Goal: Navigation & Orientation: Find specific page/section

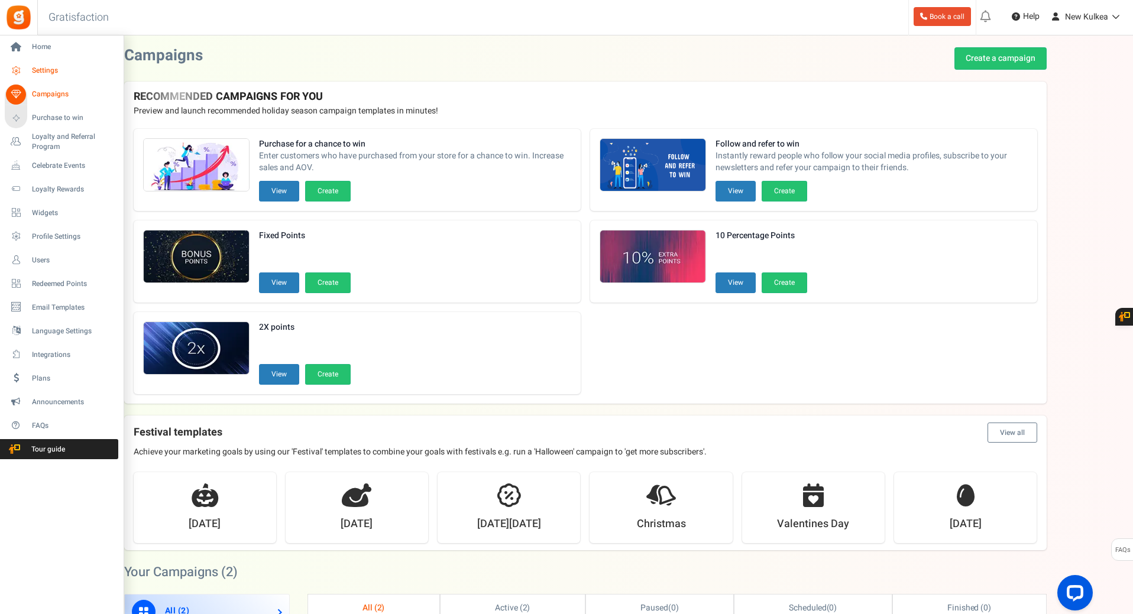
click at [41, 73] on span "Settings" at bounding box center [73, 71] width 83 height 10
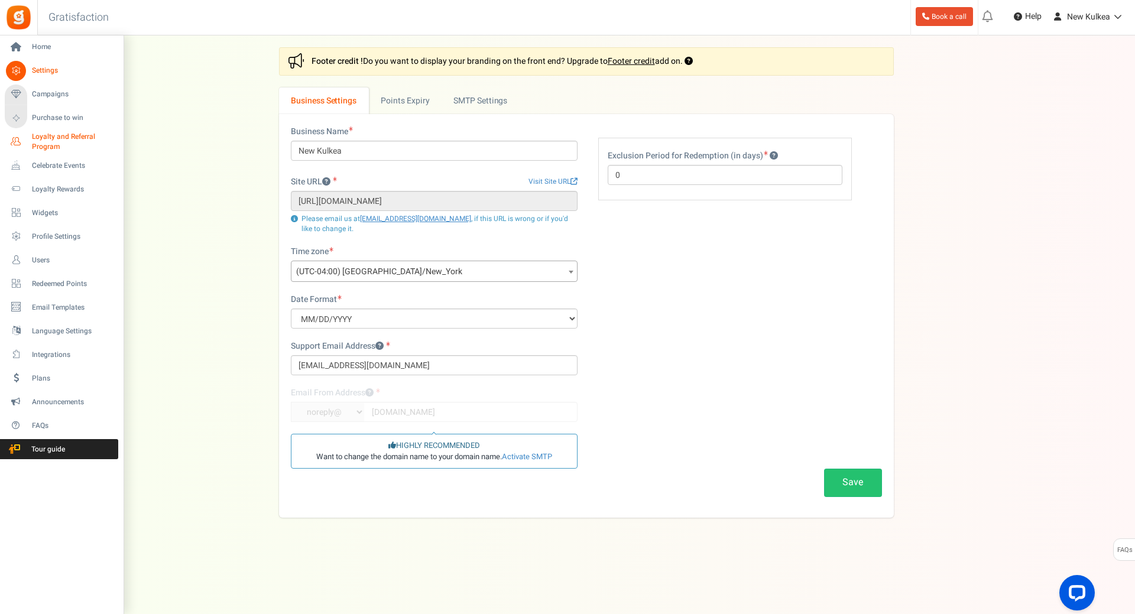
click at [83, 135] on span "Loyalty and Referral Program" at bounding box center [75, 142] width 86 height 20
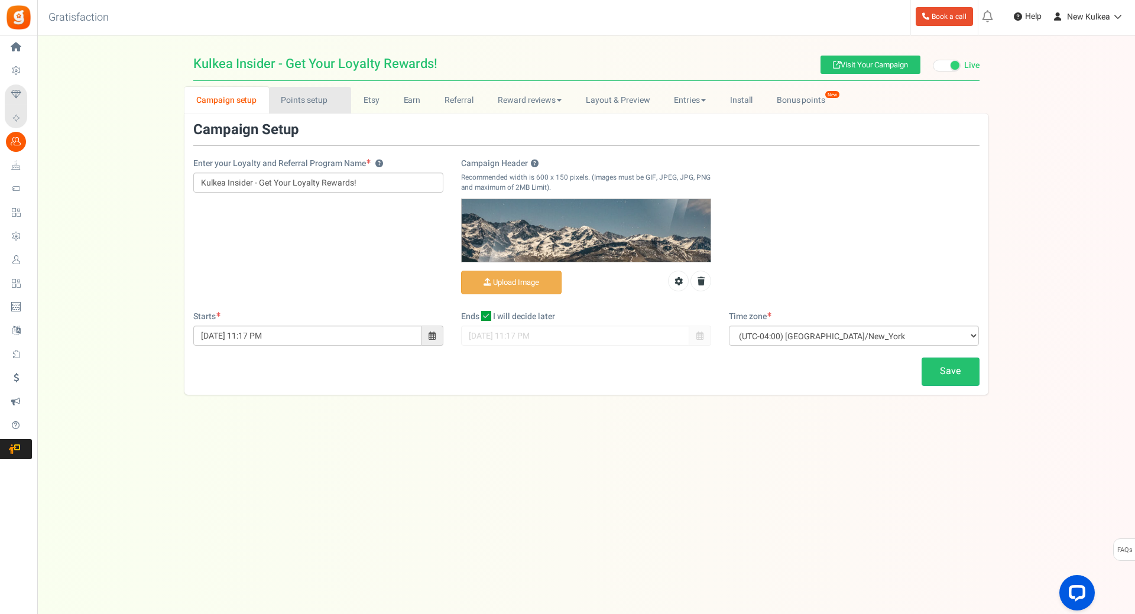
click at [306, 109] on link "Points setup New" at bounding box center [310, 100] width 82 height 27
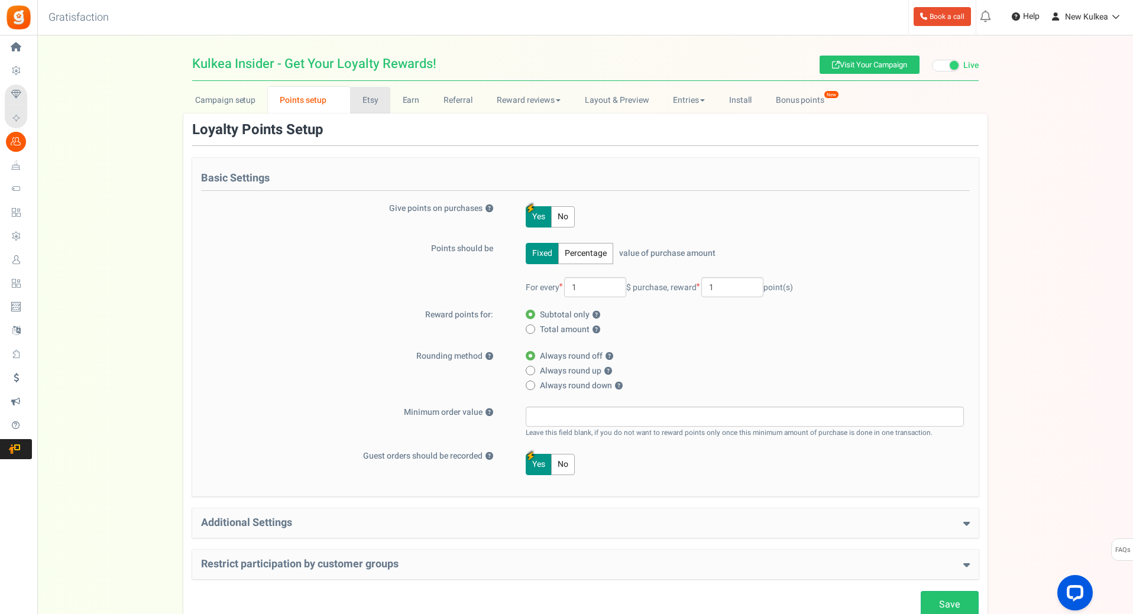
click at [364, 105] on link "Etsy" at bounding box center [370, 100] width 40 height 27
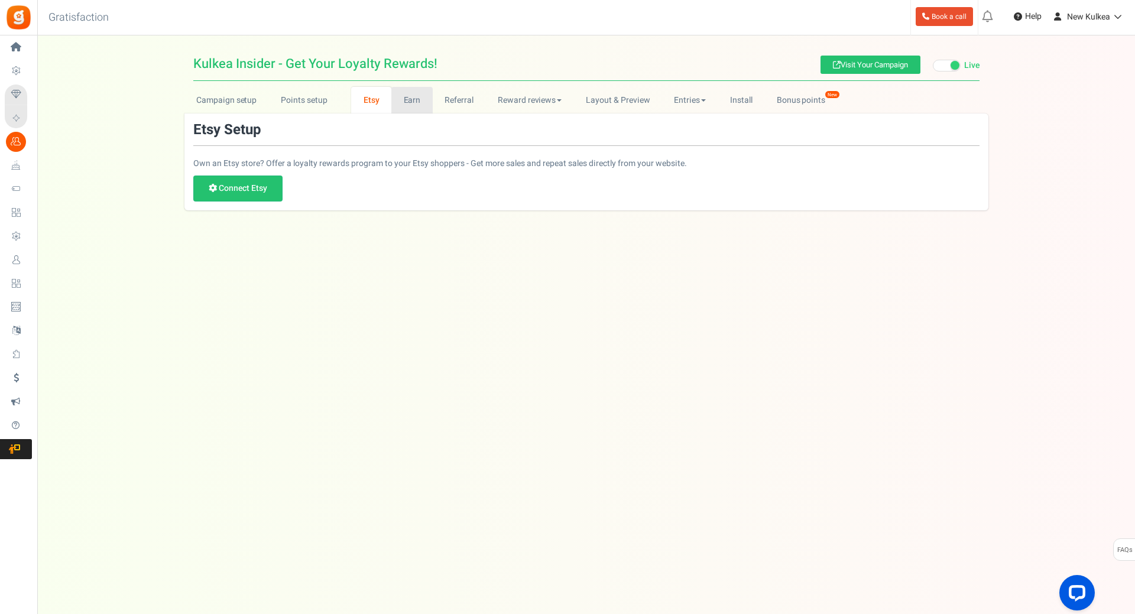
click at [418, 106] on link "Earn" at bounding box center [412, 100] width 41 height 27
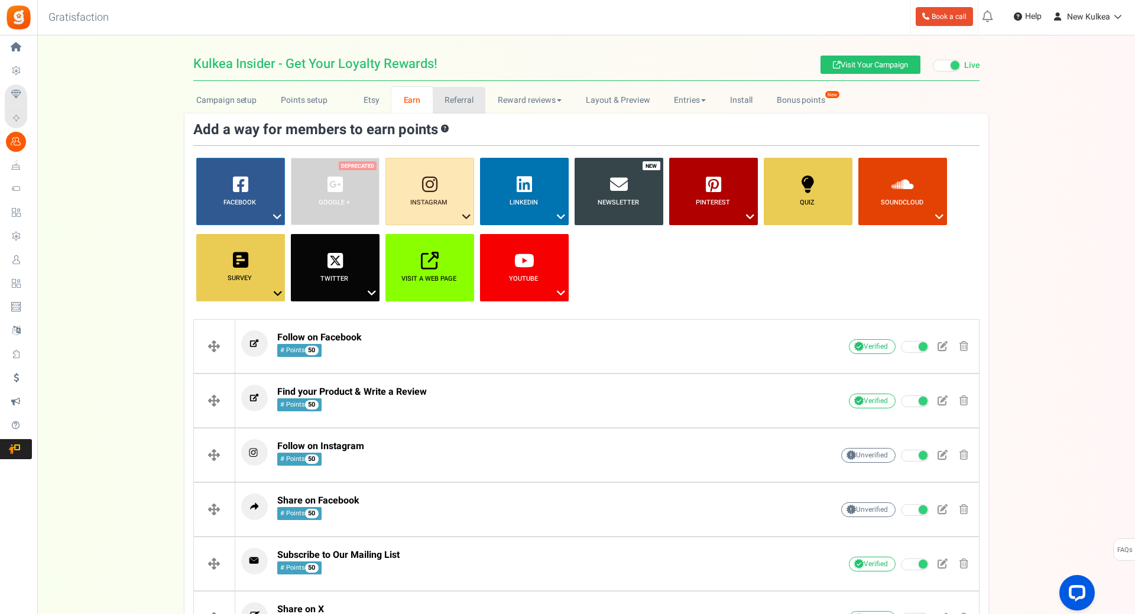
click at [466, 102] on link "Referral" at bounding box center [459, 100] width 53 height 27
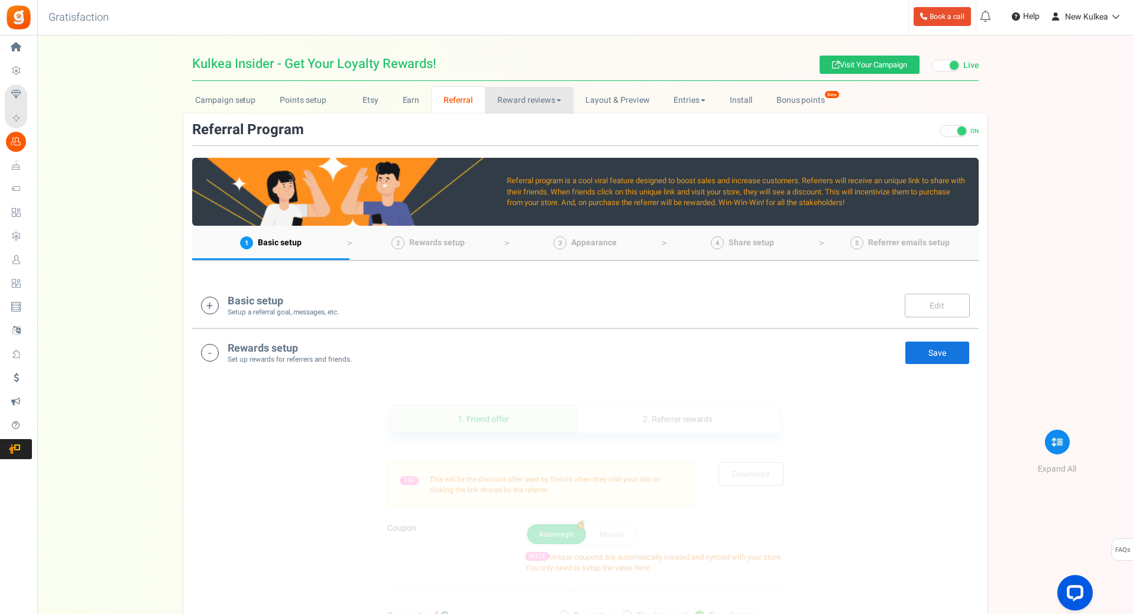
click at [525, 97] on link "Reward reviews" at bounding box center [529, 100] width 88 height 27
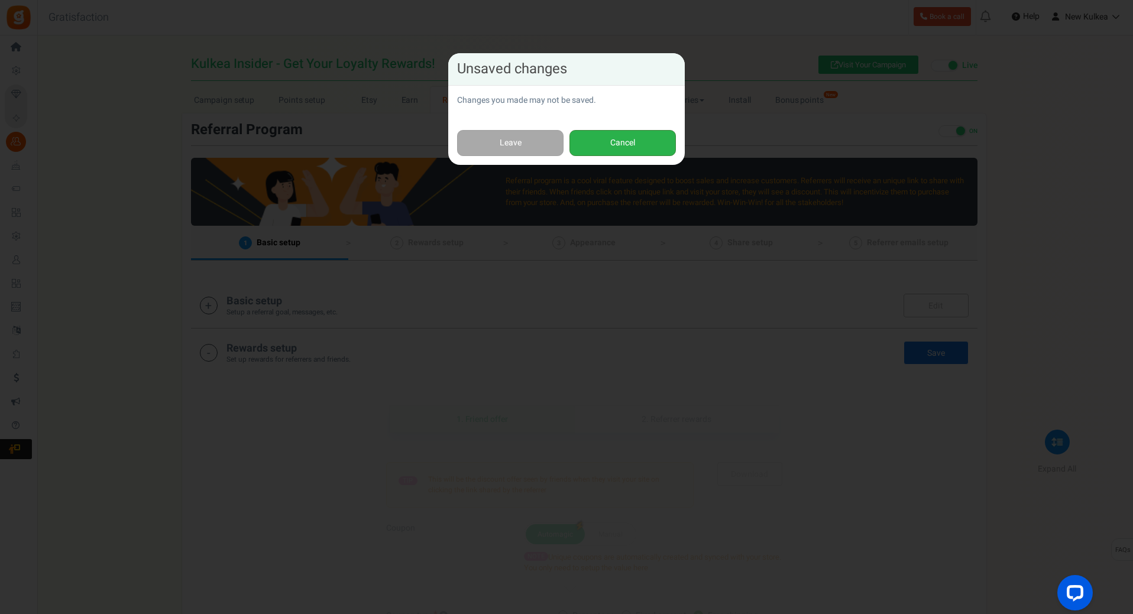
click at [625, 138] on button "Cancel" at bounding box center [623, 143] width 106 height 27
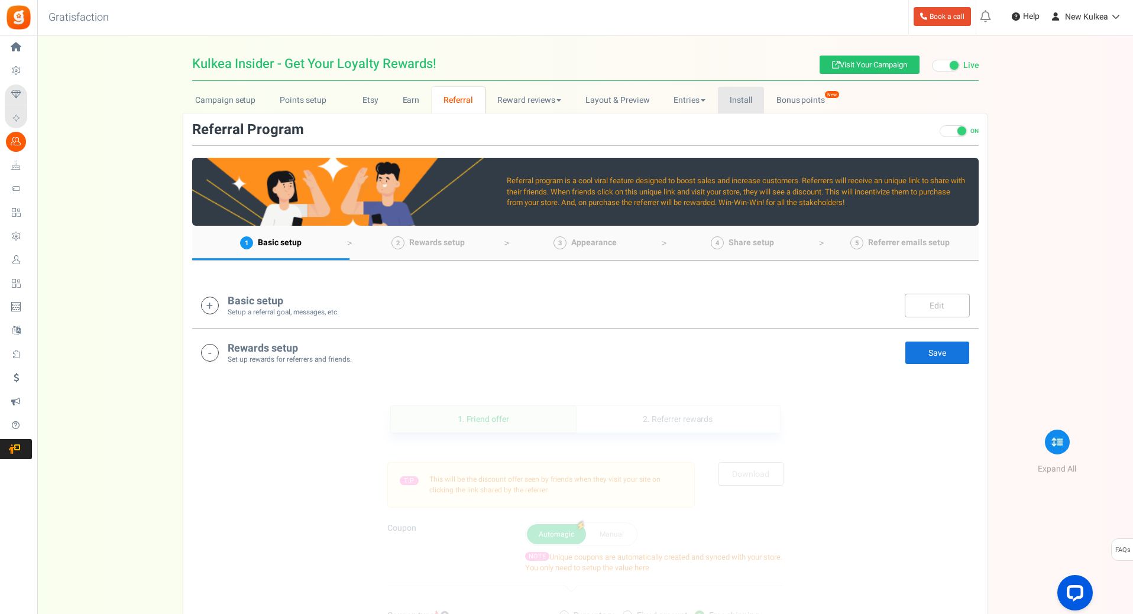
click at [748, 101] on link "Install" at bounding box center [741, 100] width 47 height 27
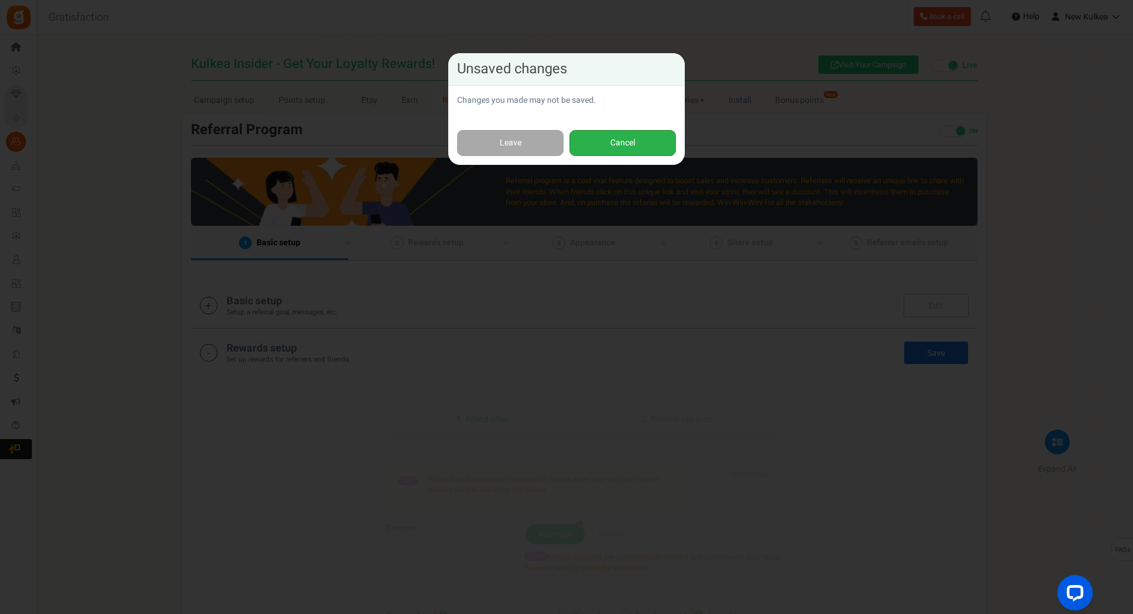
click at [646, 135] on button "Cancel" at bounding box center [623, 143] width 106 height 27
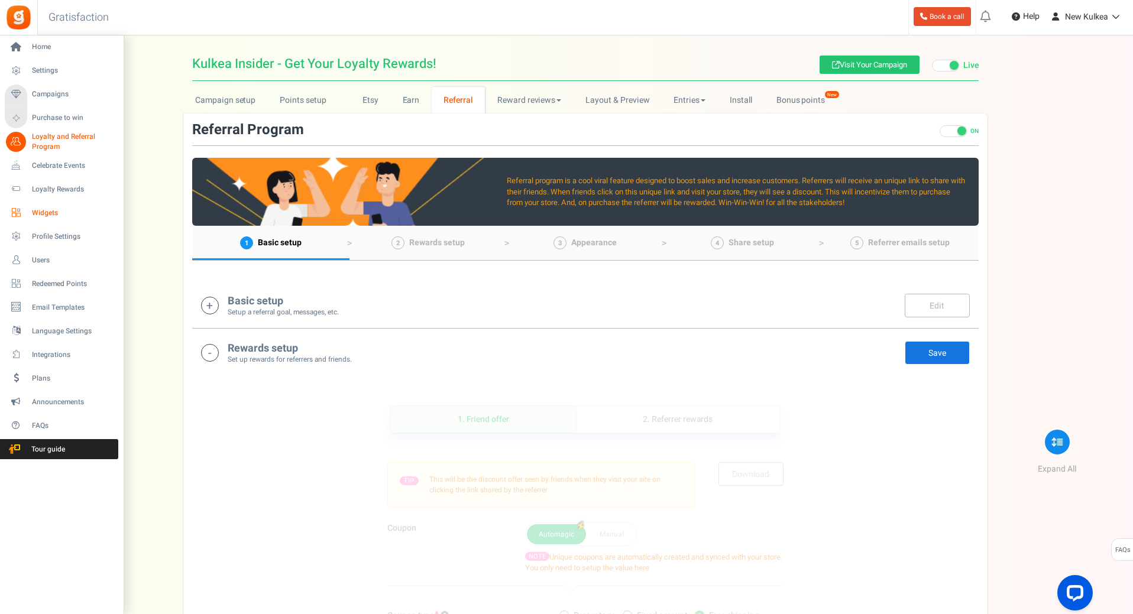
click at [44, 212] on span "Widgets" at bounding box center [73, 213] width 83 height 10
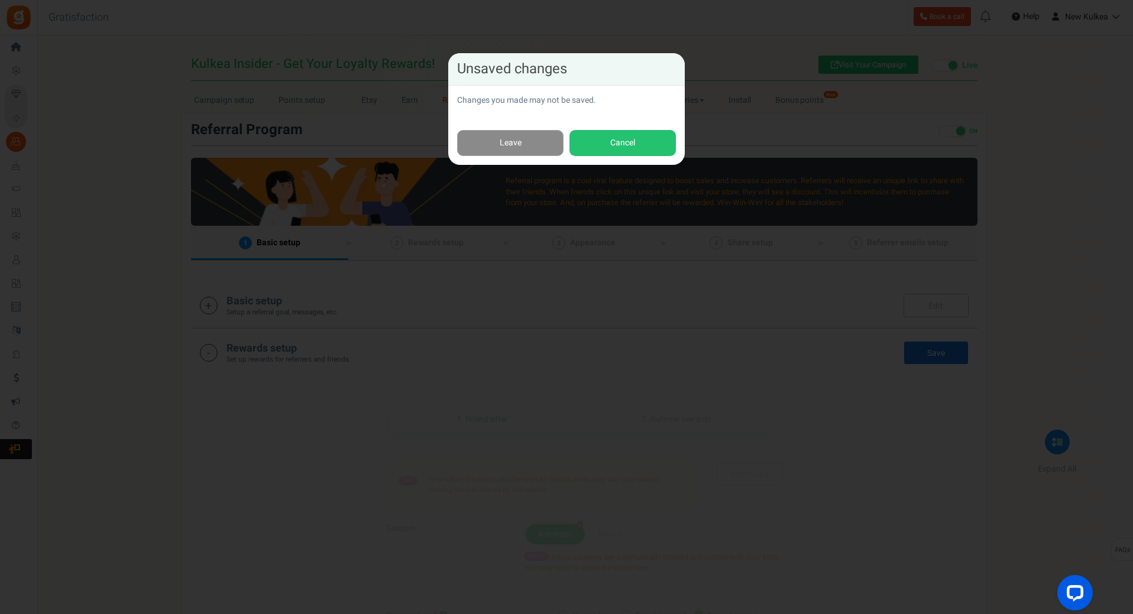
click at [506, 141] on link "Leave" at bounding box center [510, 143] width 106 height 27
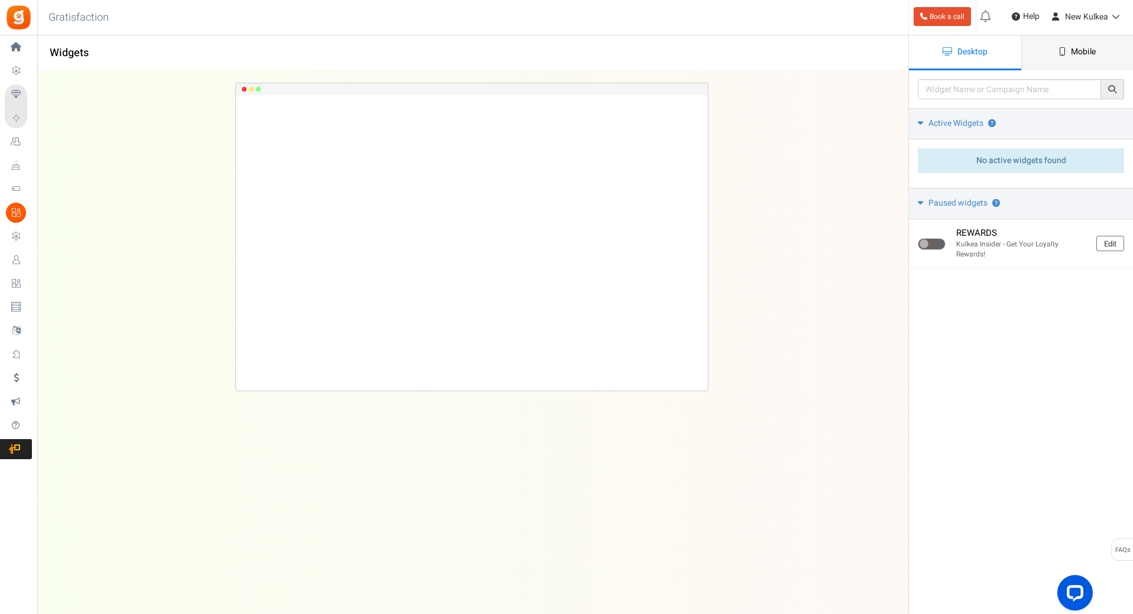
click at [1075, 54] on span "Mobile" at bounding box center [1083, 52] width 25 height 12
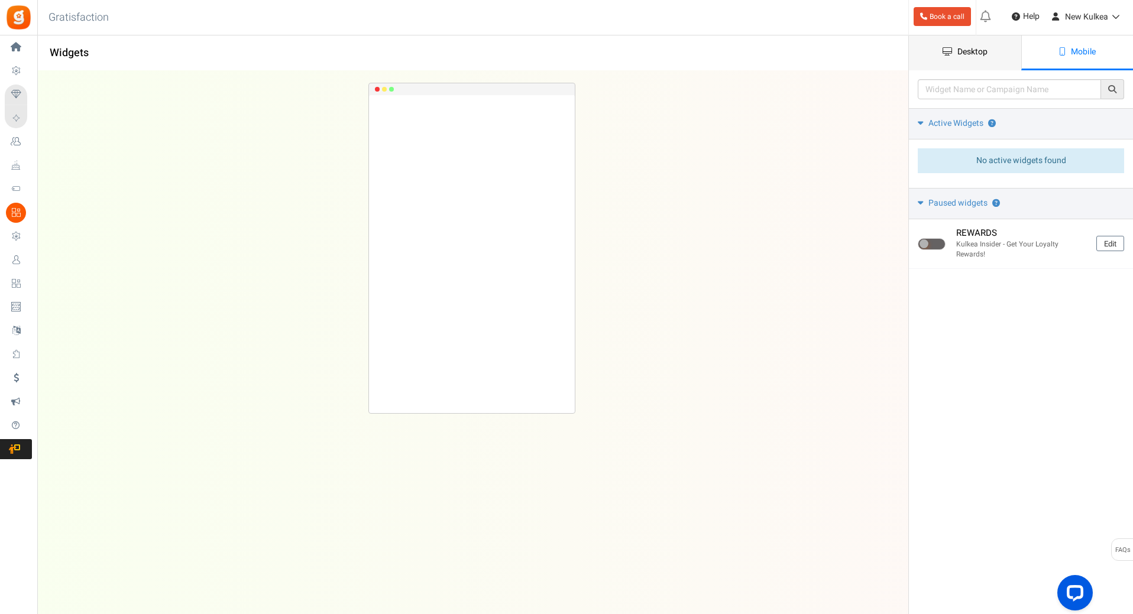
click at [961, 53] on span "Desktop" at bounding box center [972, 52] width 30 height 12
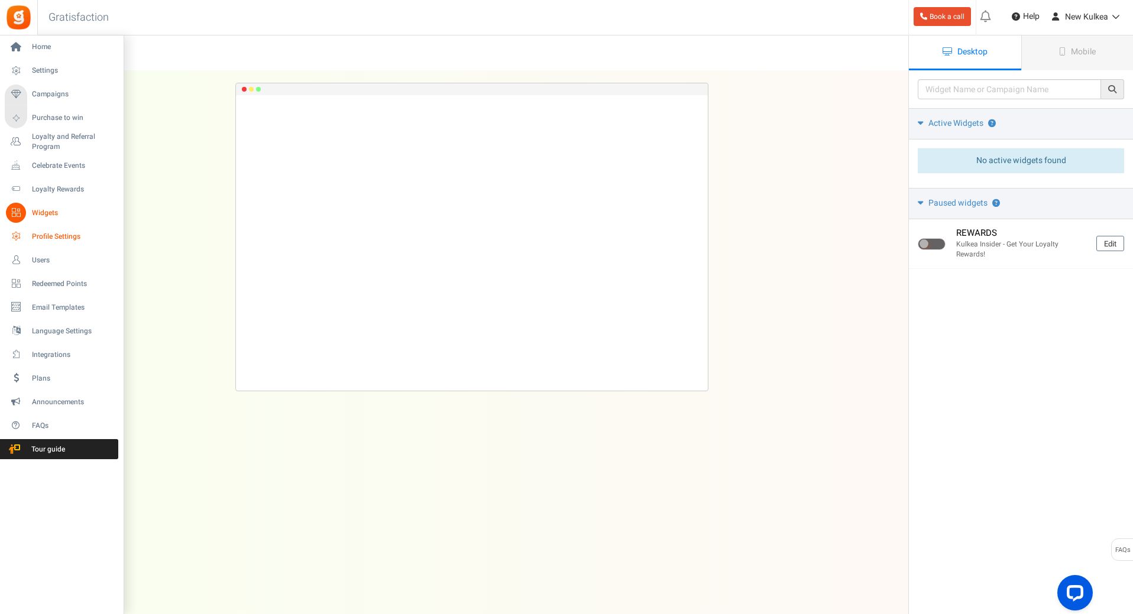
click at [63, 234] on span "Profile Settings" at bounding box center [73, 237] width 83 height 10
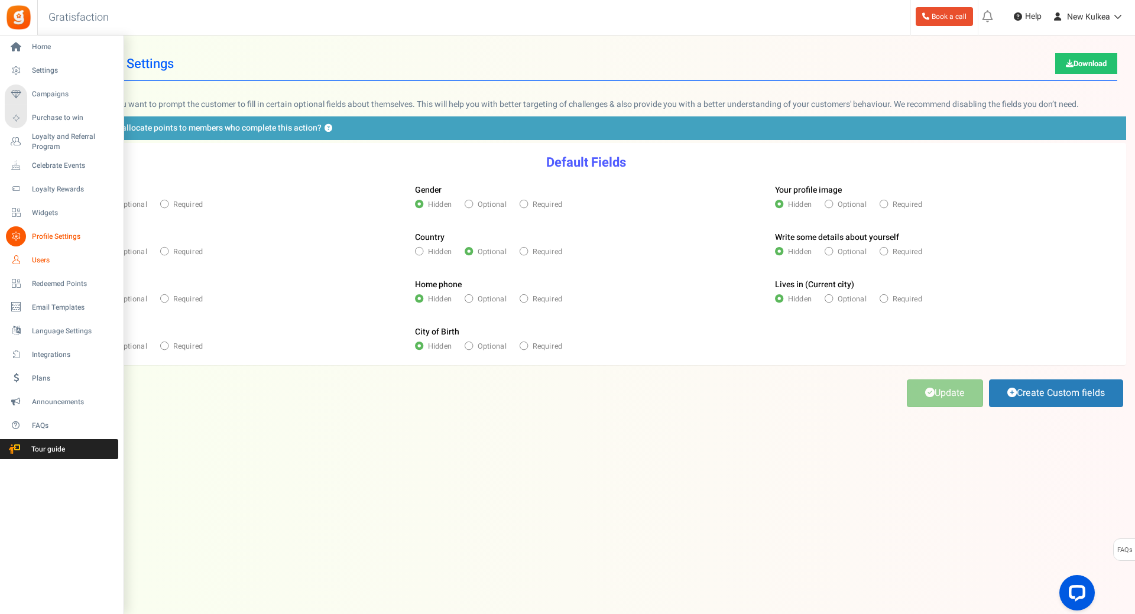
click at [35, 256] on span "Users" at bounding box center [73, 260] width 83 height 10
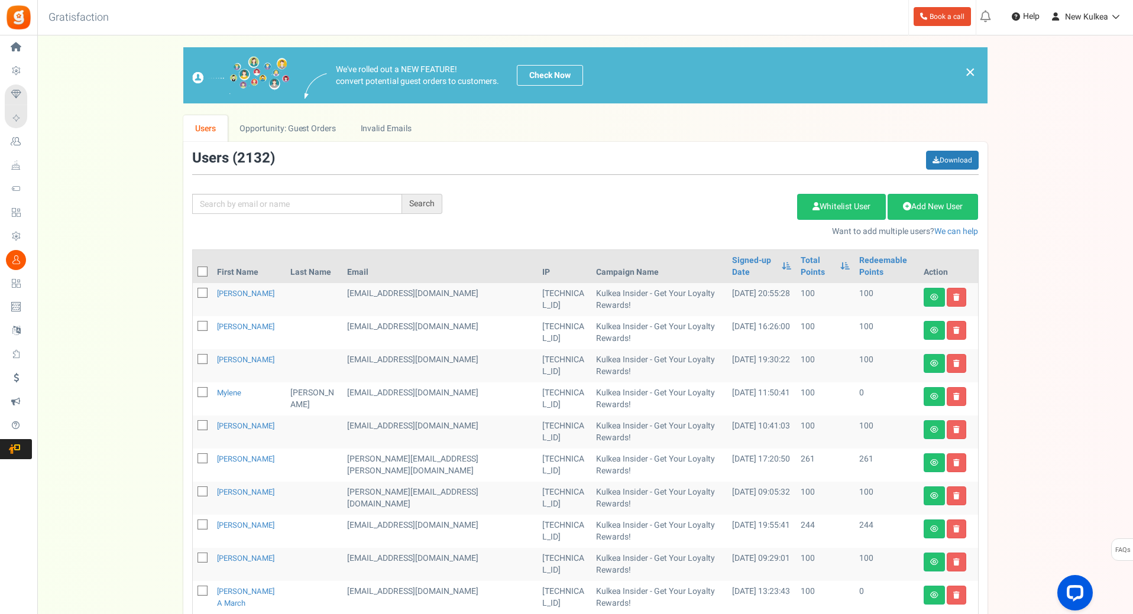
click at [0, 0] on span "Integrations" at bounding box center [0, 0] width 0 height 0
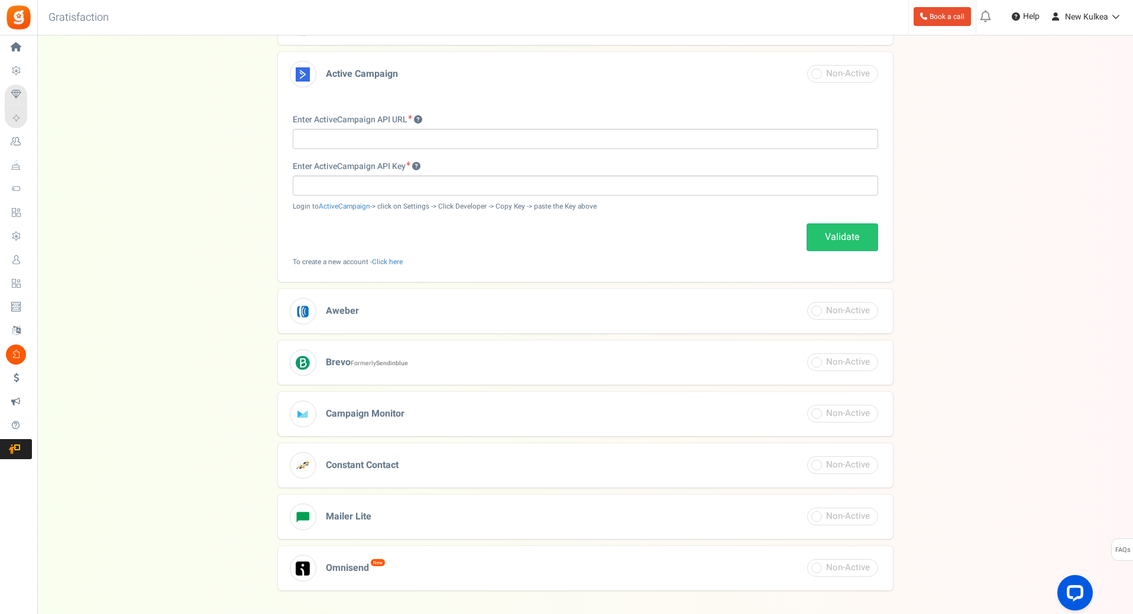
scroll to position [237, 0]
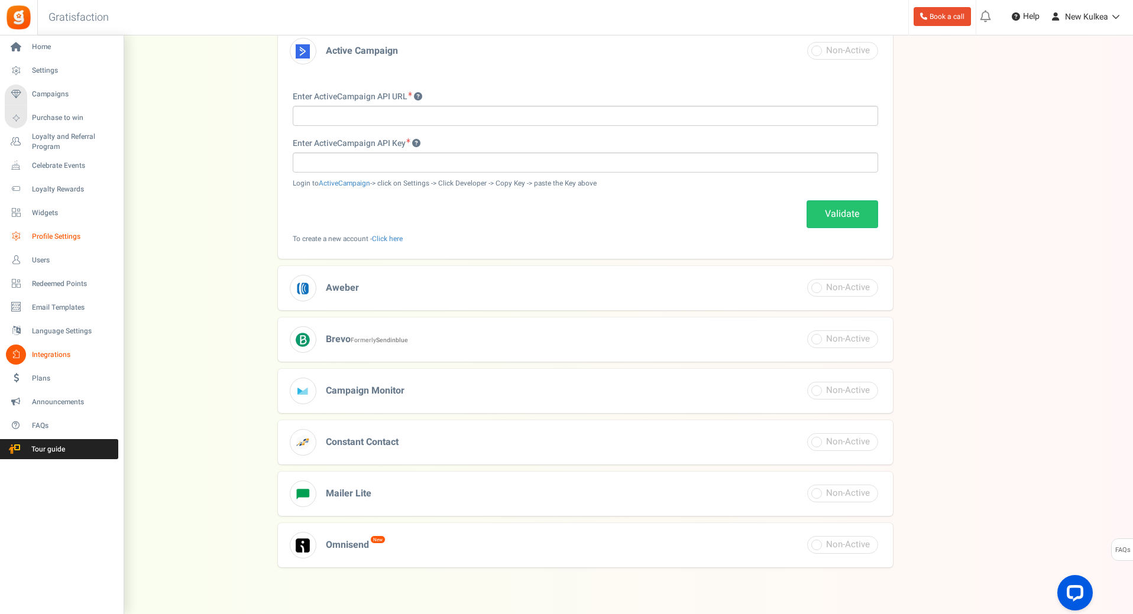
click at [48, 232] on span "Profile Settings" at bounding box center [73, 237] width 83 height 10
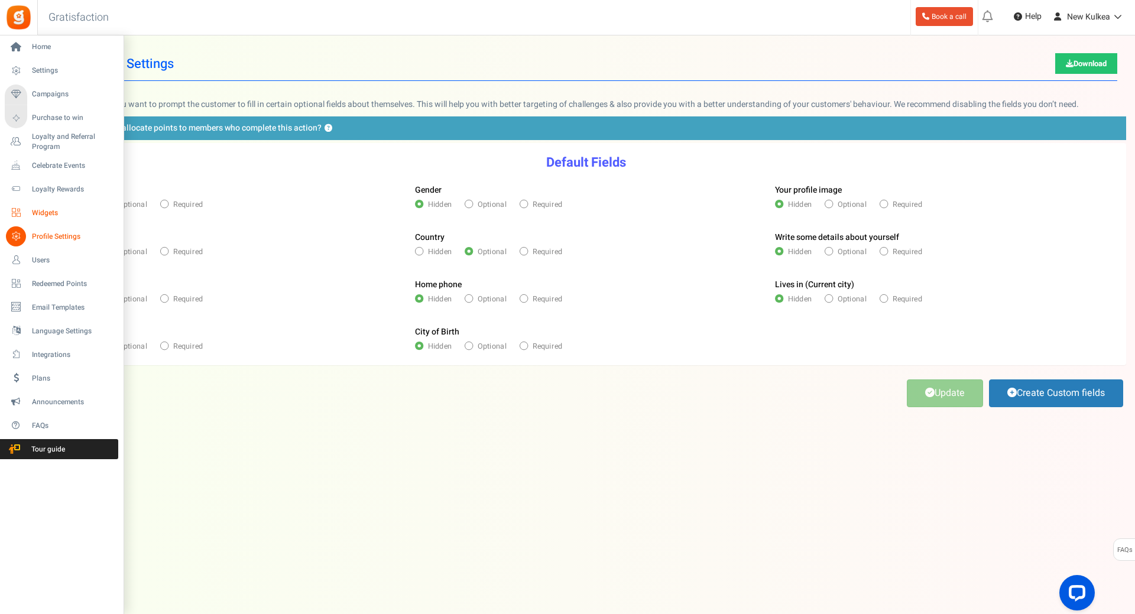
click at [47, 211] on span "Widgets" at bounding box center [73, 213] width 83 height 10
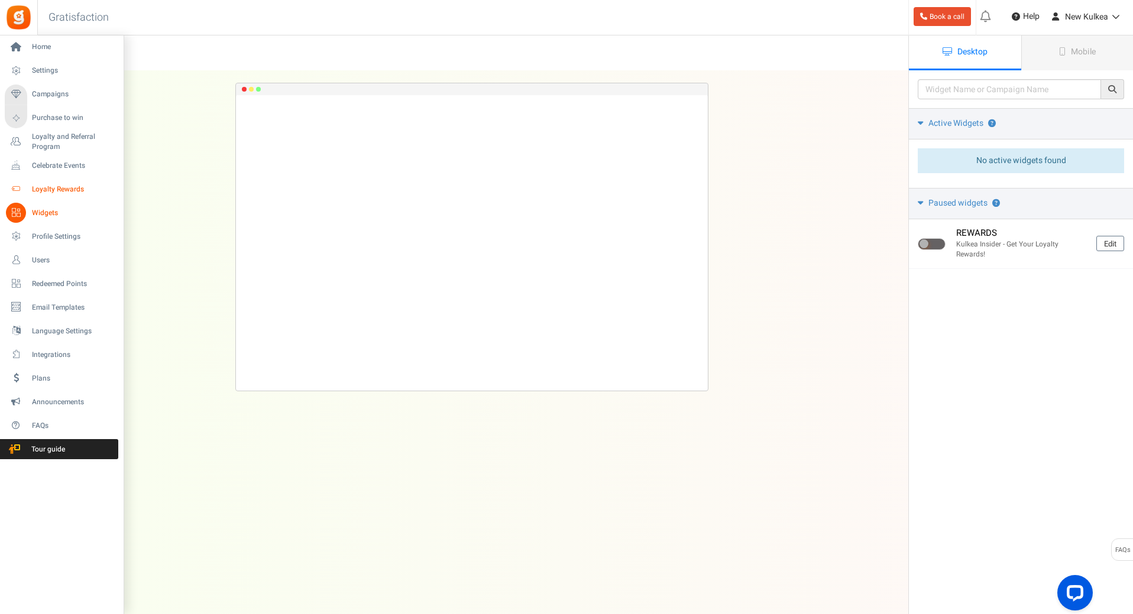
click at [48, 188] on span "Loyalty Rewards" at bounding box center [73, 190] width 83 height 10
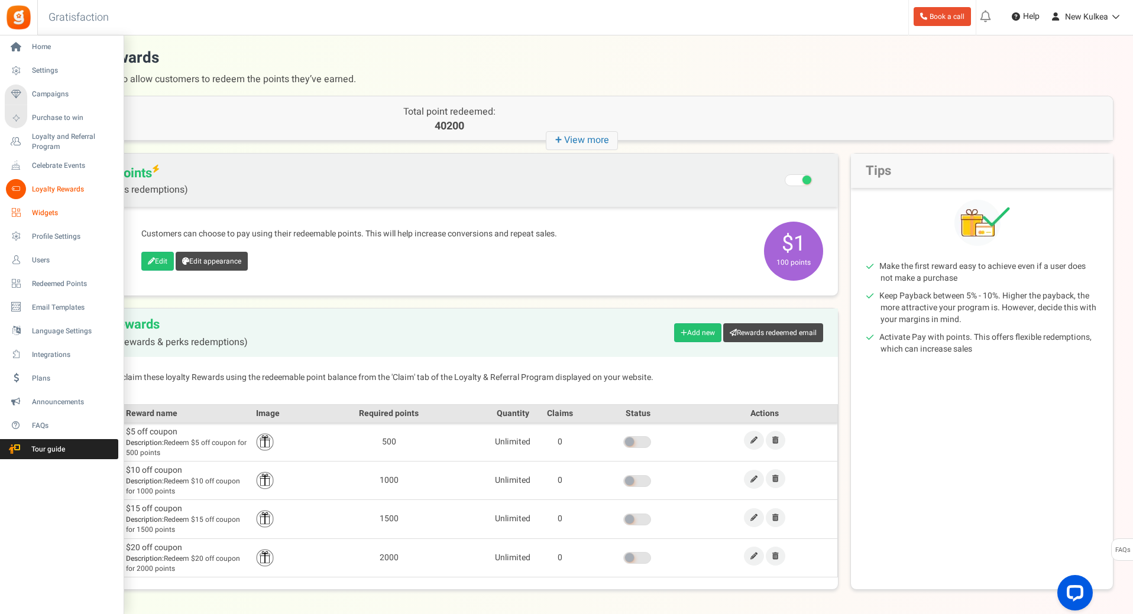
click at [47, 211] on span "Widgets" at bounding box center [73, 213] width 83 height 10
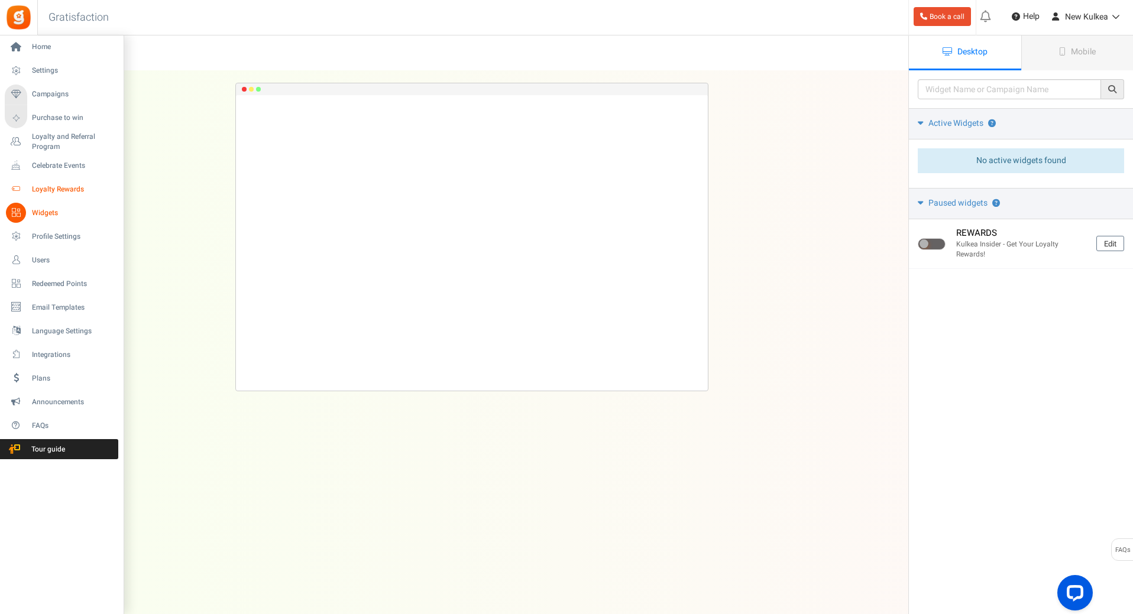
click at [56, 192] on span "Loyalty Rewards" at bounding box center [73, 190] width 83 height 10
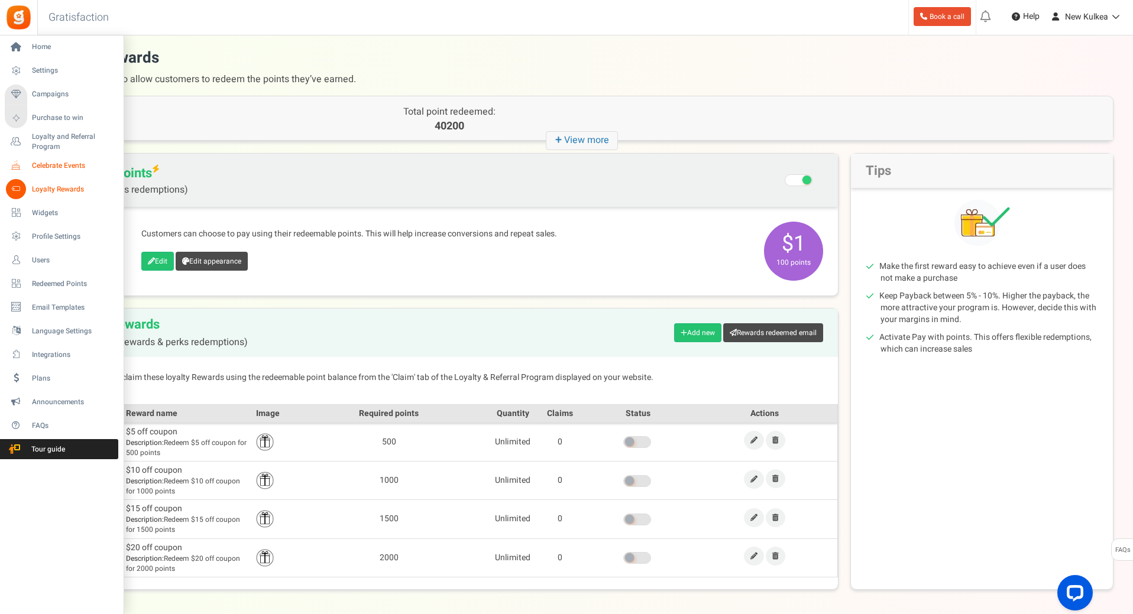
click at [57, 161] on span "Celebrate Events" at bounding box center [73, 166] width 83 height 10
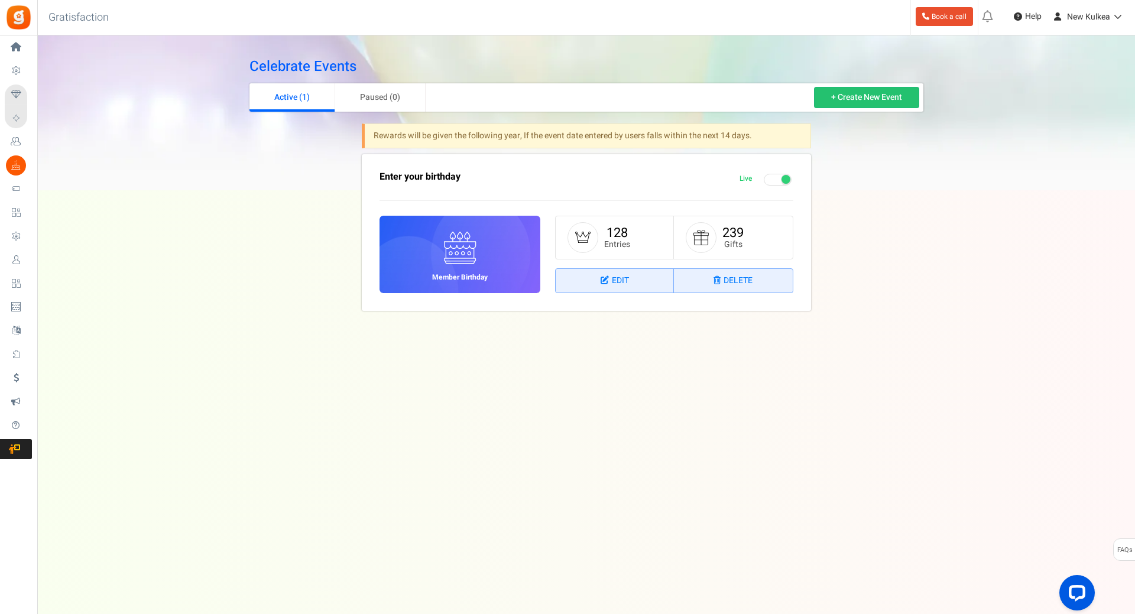
click at [0, 0] on span "Loyalty and Referral Program" at bounding box center [0, 0] width 0 height 0
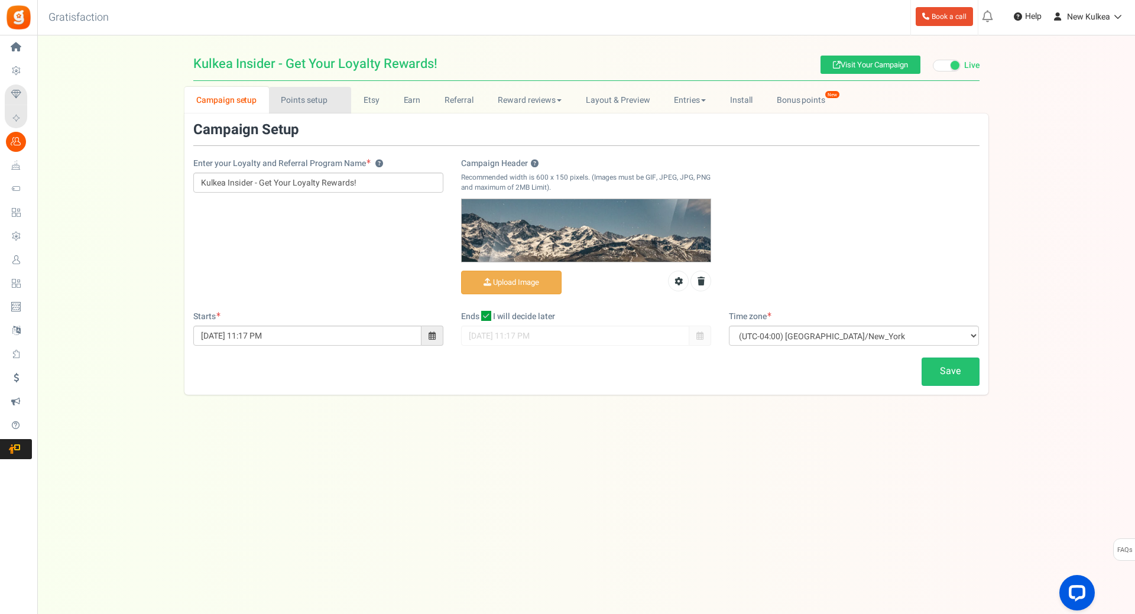
click at [305, 102] on link "Points setup New" at bounding box center [310, 100] width 82 height 27
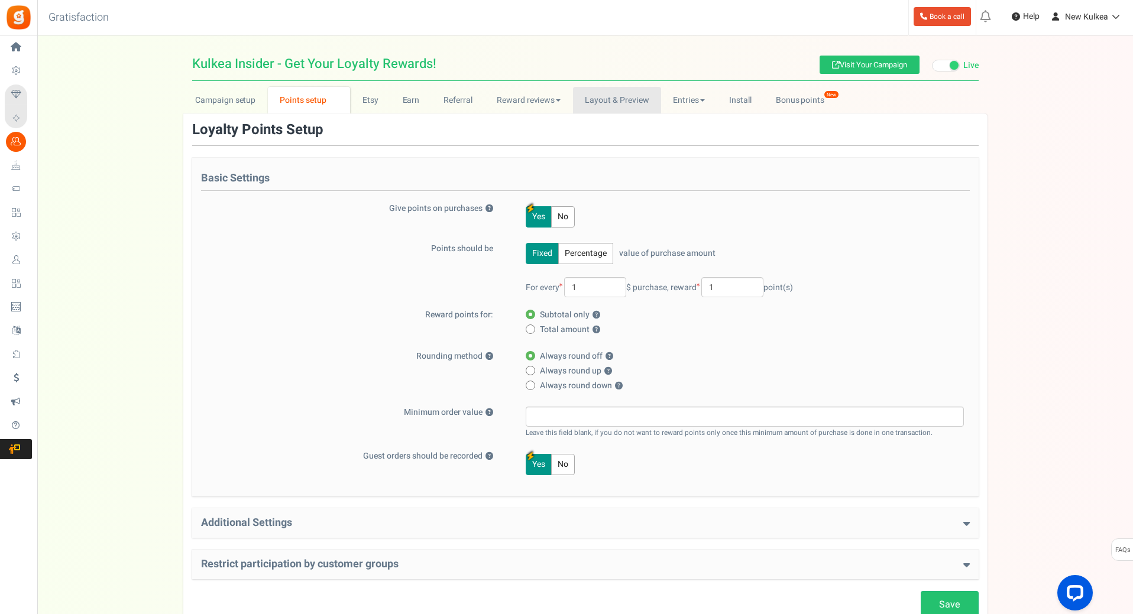
click at [604, 105] on link "Layout & Preview" at bounding box center [617, 100] width 88 height 27
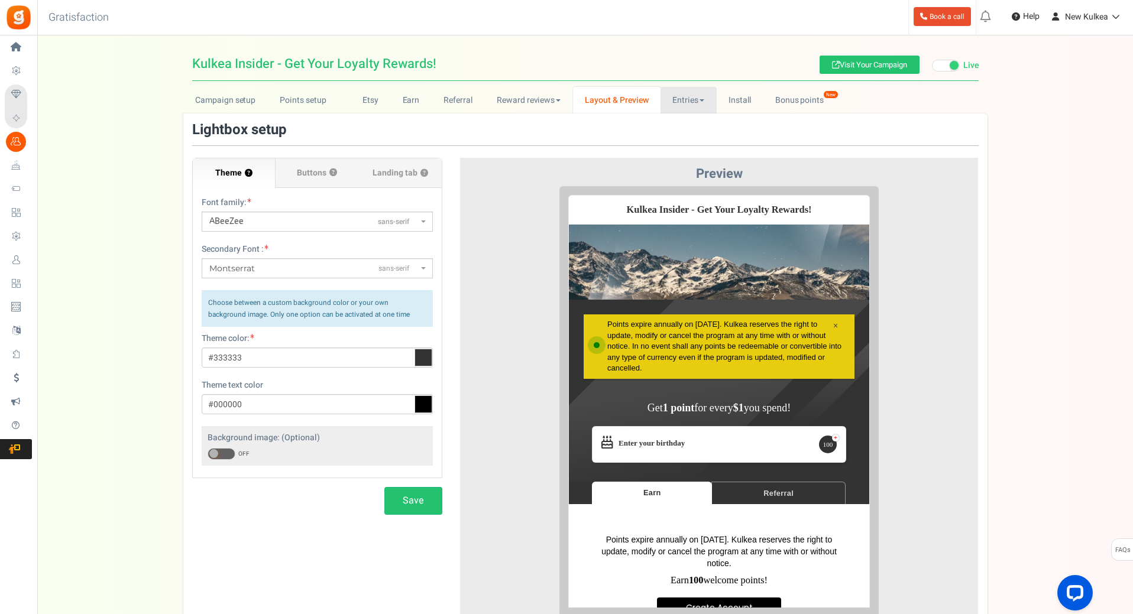
click at [683, 99] on link "Entries" at bounding box center [689, 100] width 56 height 27
click at [303, 171] on span "Buttons" at bounding box center [312, 173] width 30 height 12
click at [0, 0] on input "Buttons ?" at bounding box center [0, 0] width 0 height 0
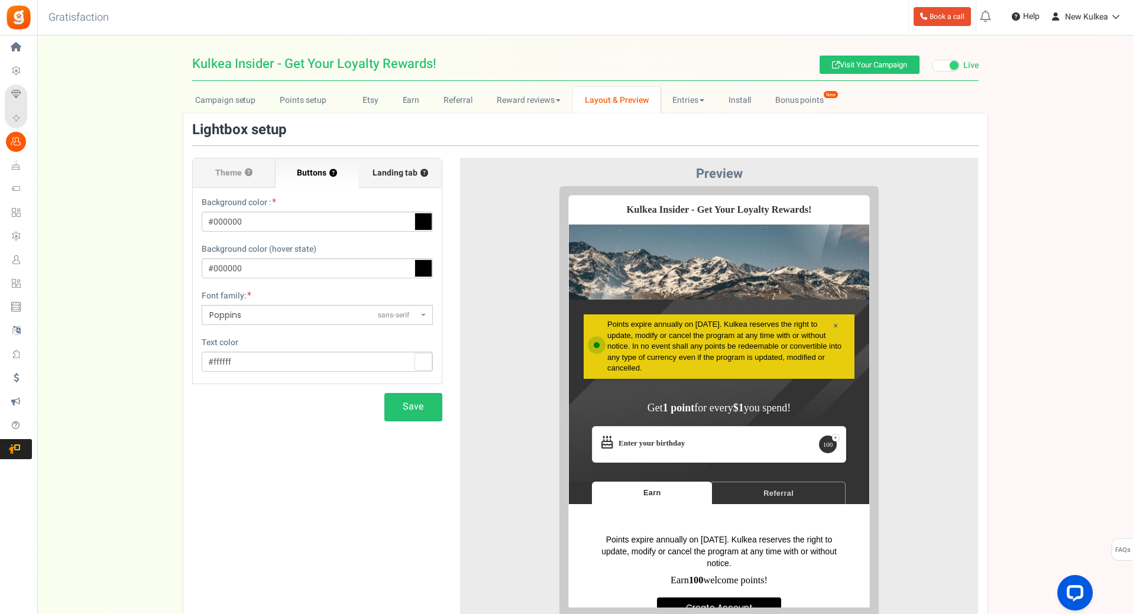
click at [379, 174] on span "Landing tab ?" at bounding box center [401, 173] width 56 height 12
click at [0, 0] on input "Landing tab ?" at bounding box center [0, 0] width 0 height 0
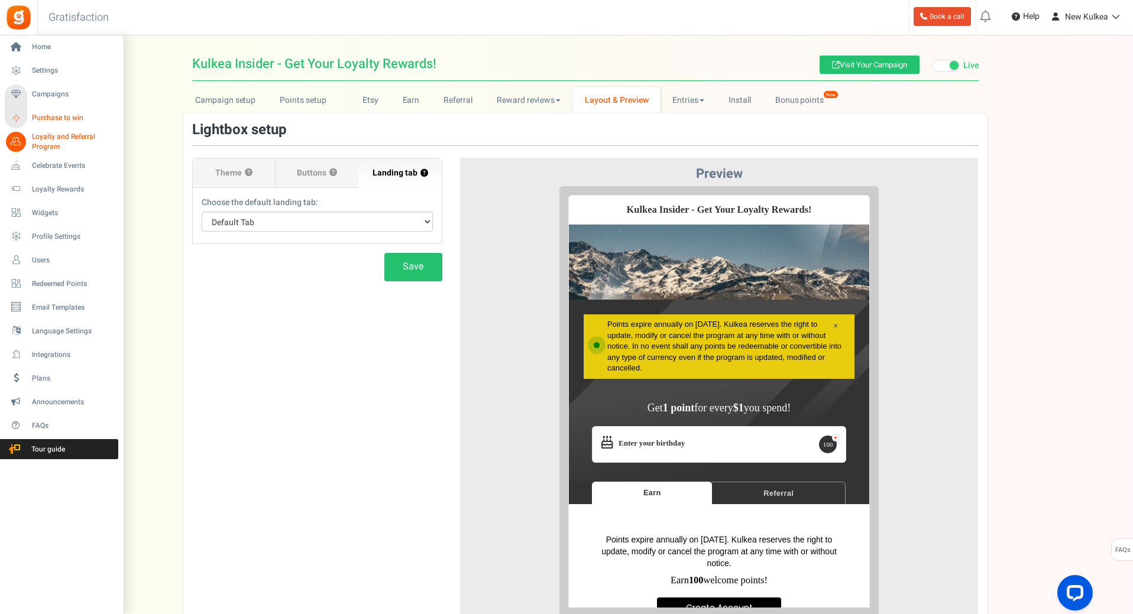
click at [47, 119] on span "Purchase to win" at bounding box center [73, 118] width 83 height 10
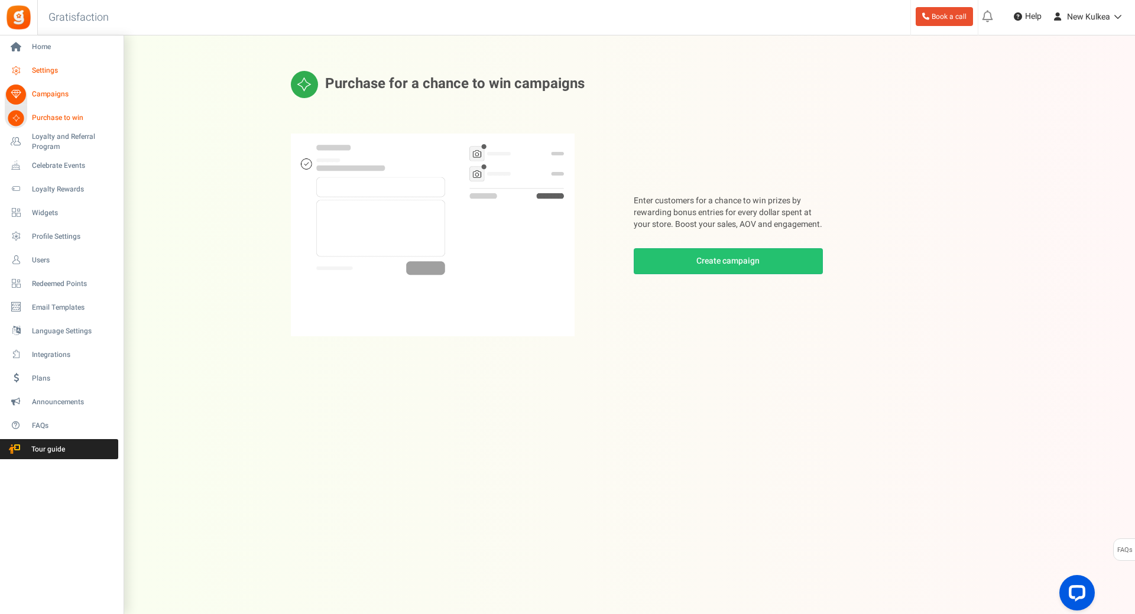
click at [42, 75] on span "Settings" at bounding box center [73, 71] width 83 height 10
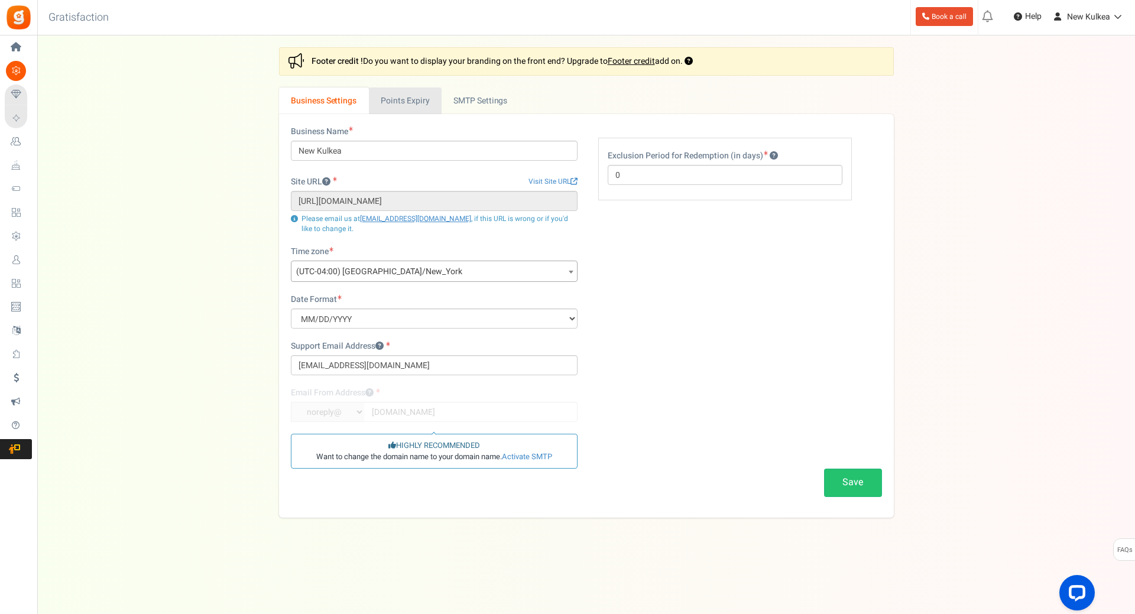
click at [409, 101] on link "Points Expiry" at bounding box center [405, 101] width 73 height 27
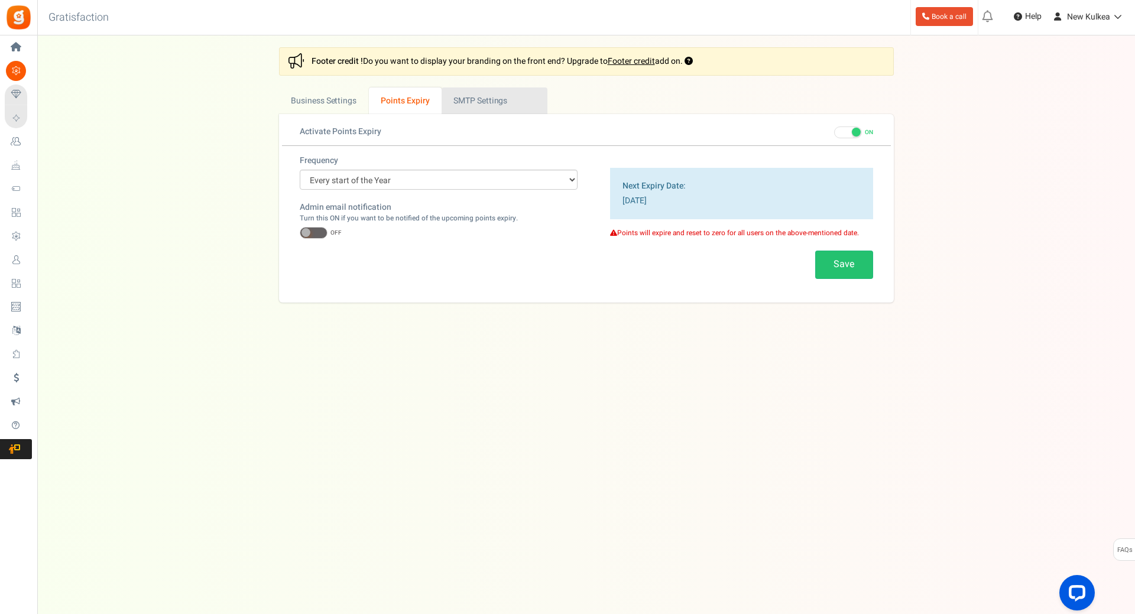
click at [473, 99] on link "Active SMTP Settings" at bounding box center [495, 101] width 106 height 27
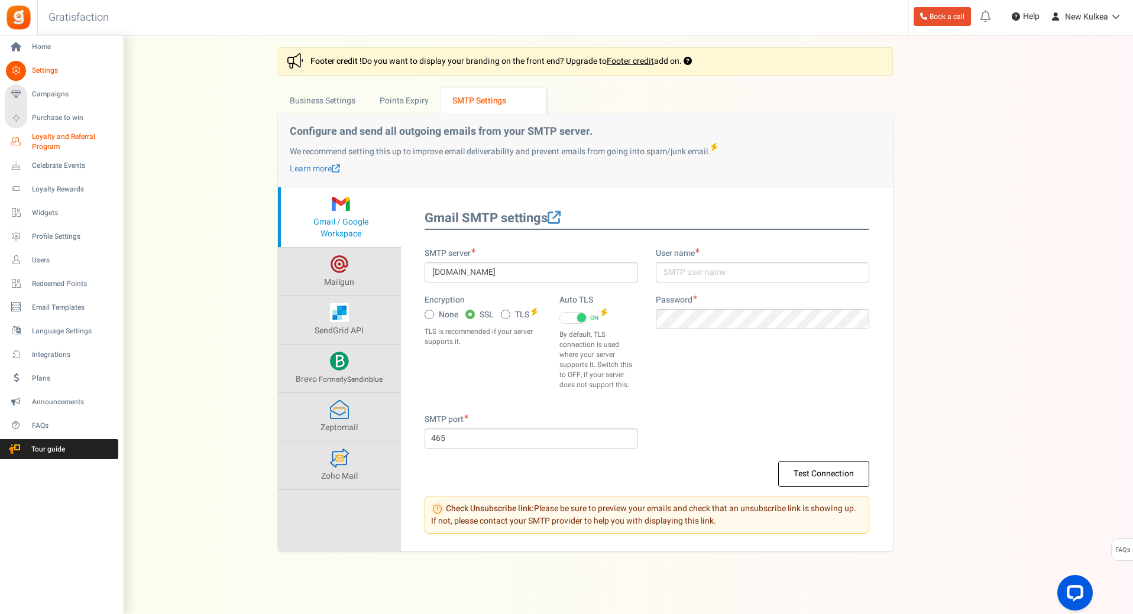
click at [53, 143] on span "Loyalty and Referral Program" at bounding box center [75, 142] width 86 height 20
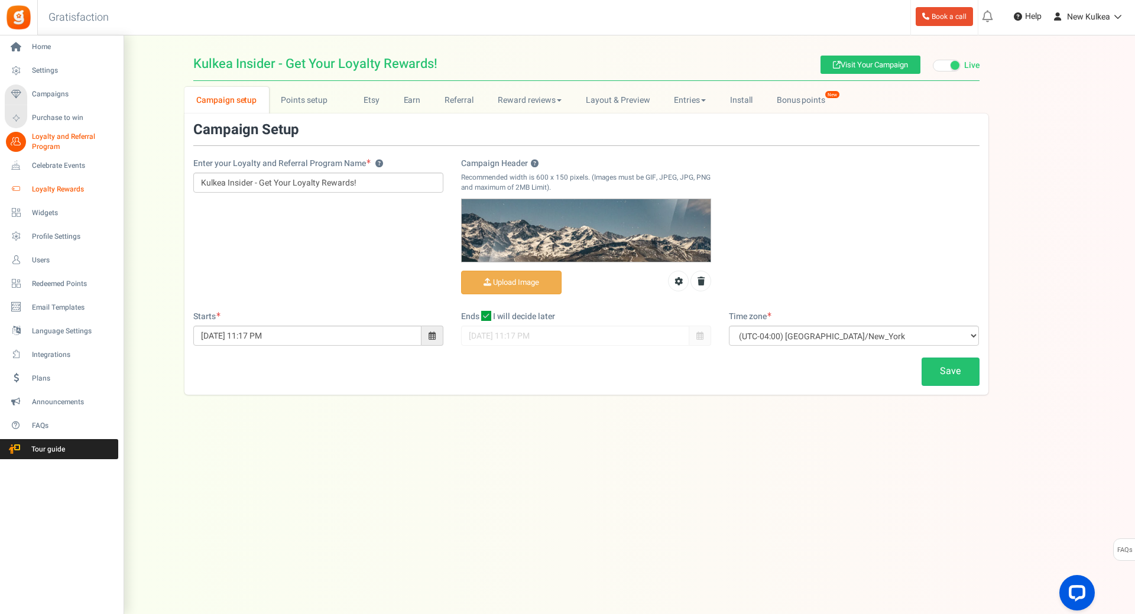
click at [61, 189] on span "Loyalty Rewards" at bounding box center [73, 190] width 83 height 10
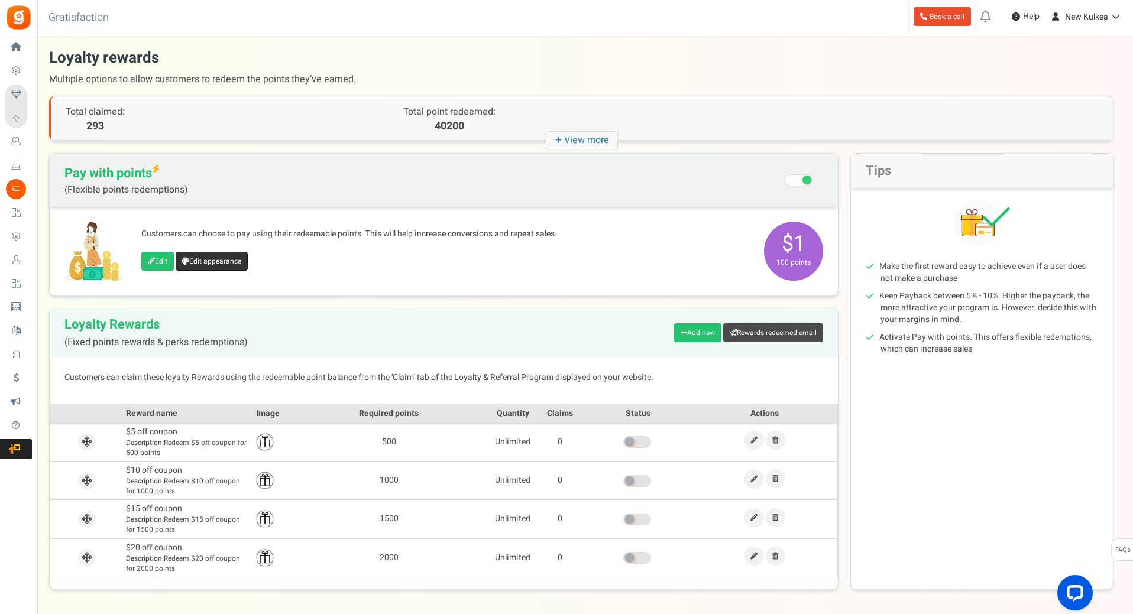
click at [208, 254] on link "Edit appearance" at bounding box center [212, 261] width 72 height 19
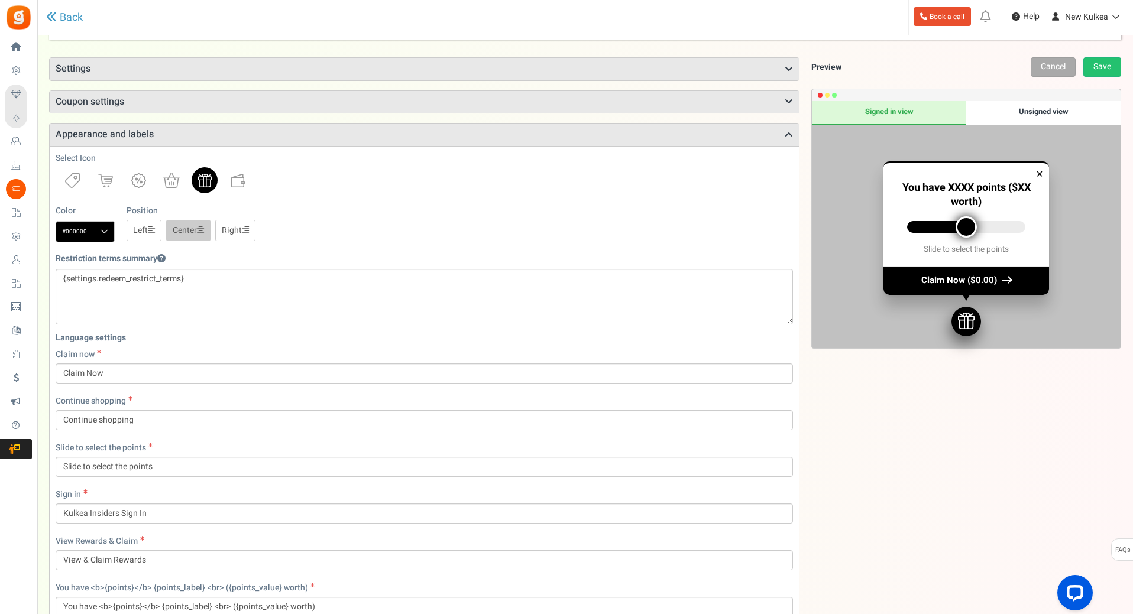
scroll to position [63, 0]
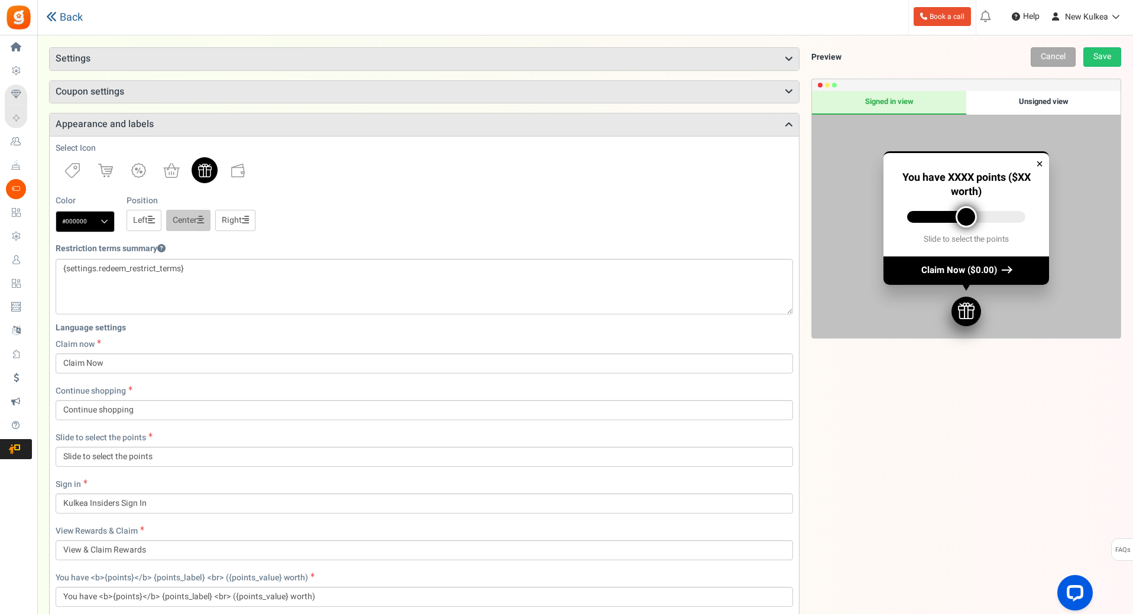
click at [74, 15] on link "Back" at bounding box center [64, 17] width 37 height 12
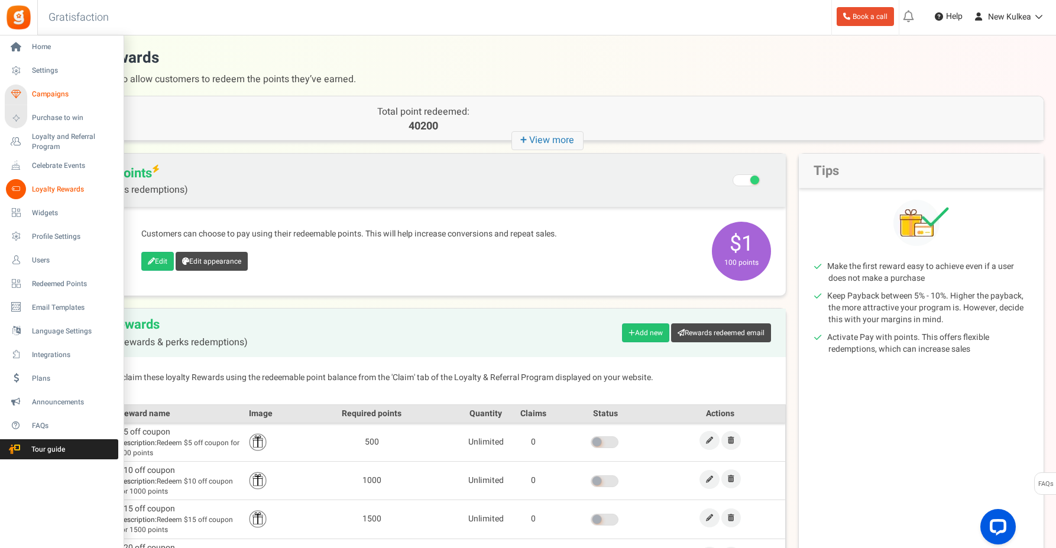
click at [59, 96] on span "Campaigns" at bounding box center [73, 94] width 83 height 10
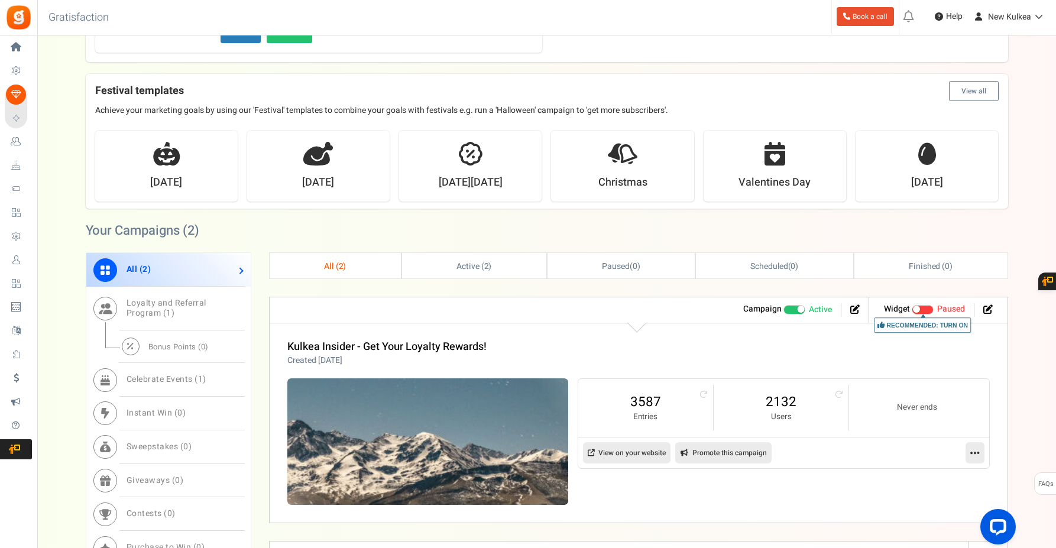
scroll to position [414, 0]
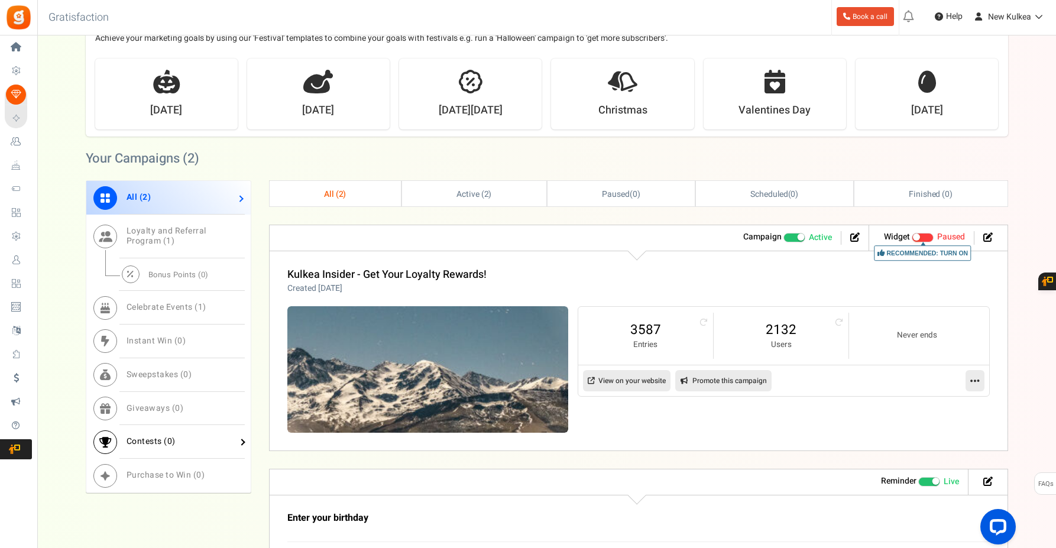
drag, startPoint x: 89, startPoint y: 352, endPoint x: 170, endPoint y: 439, distance: 118.8
click at [170, 435] on div "Want to run giveaways, contests and instant win campaigns? View templates Campa…" at bounding box center [546, 162] width 1019 height 1059
click at [157, 439] on span "Contests ( 0 )" at bounding box center [151, 441] width 49 height 12
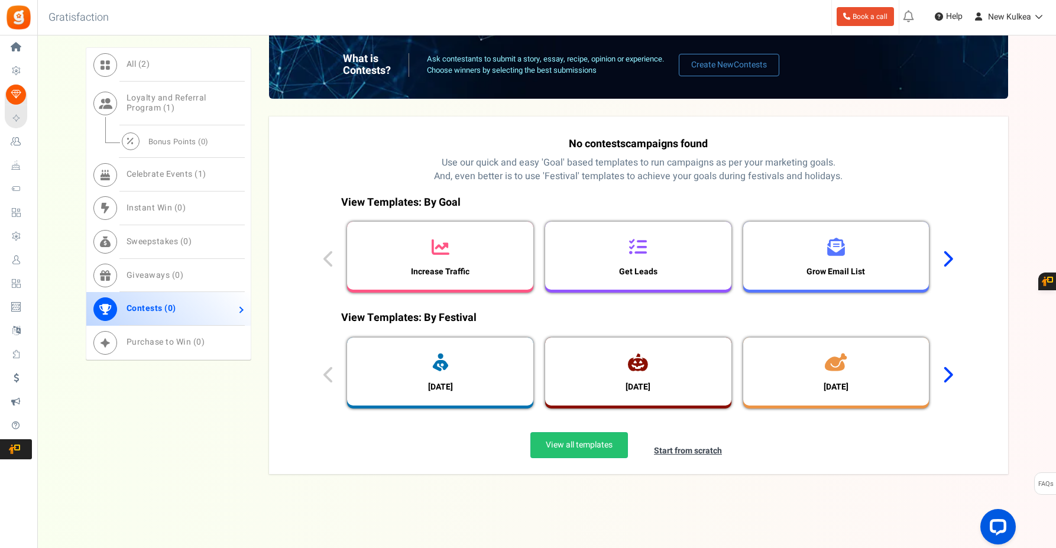
scroll to position [600, 0]
